Goal: Task Accomplishment & Management: Manage account settings

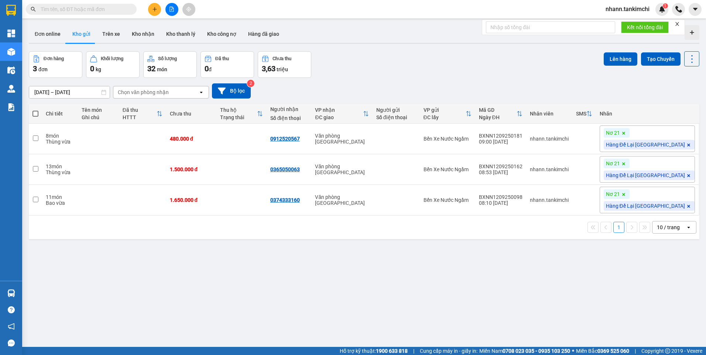
click at [55, 8] on input "text" at bounding box center [84, 9] width 87 height 8
paste input "BXDN1209250016"
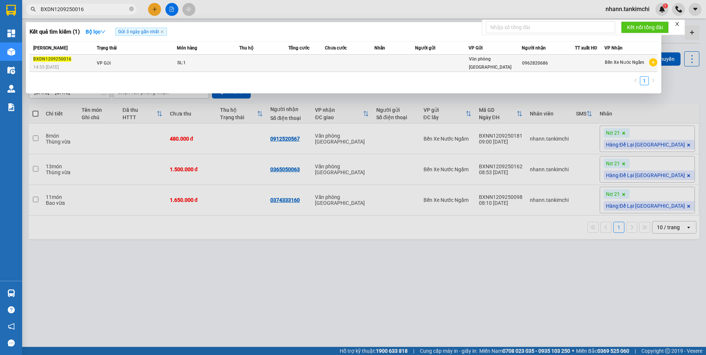
type input "BXDN1209250016"
click at [148, 63] on td "VP Gửi" at bounding box center [136, 63] width 82 height 17
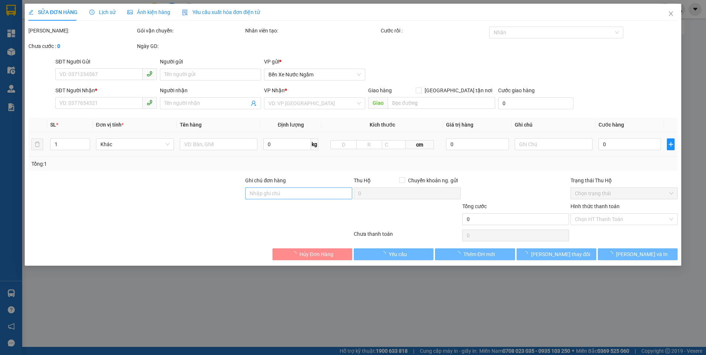
type input "0962820686"
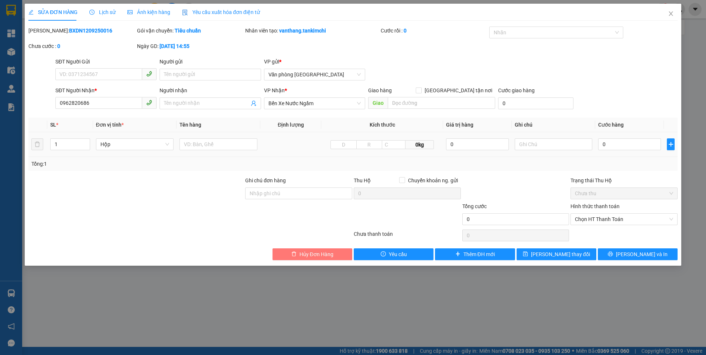
click at [311, 255] on span "Hủy Đơn Hàng" at bounding box center [316, 254] width 34 height 8
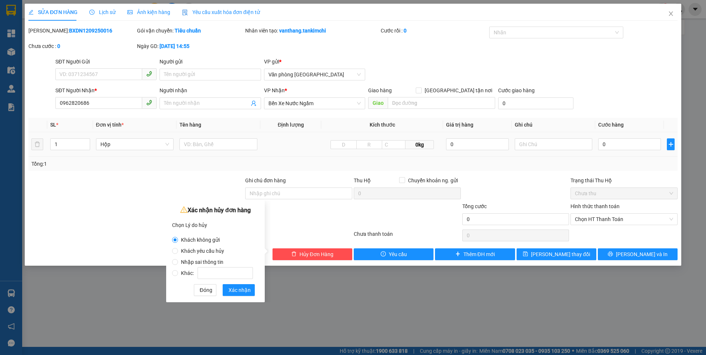
click at [193, 252] on span "Khách yêu cầu hủy" at bounding box center [202, 251] width 49 height 6
click at [178, 252] on input "Khách yêu cầu hủy" at bounding box center [175, 251] width 6 height 6
radio input "true"
radio input "false"
click at [240, 292] on span "Xác nhận" at bounding box center [239, 290] width 22 height 8
